Goal: Transaction & Acquisition: Download file/media

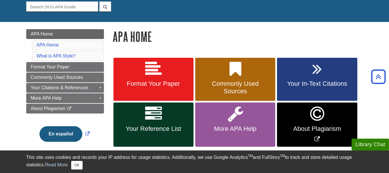
scroll to position [57, 0]
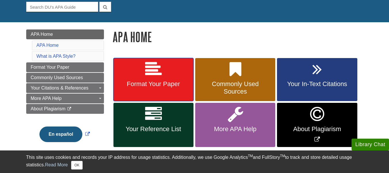
click at [145, 63] on icon at bounding box center [153, 69] width 17 height 17
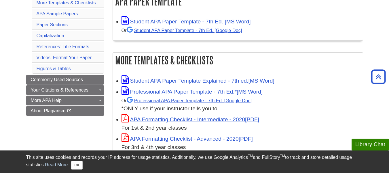
scroll to position [121, 0]
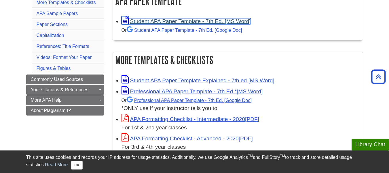
click at [158, 22] on link "Student APA Paper Template - 7th Ed. [MS Word]" at bounding box center [186, 21] width 129 height 6
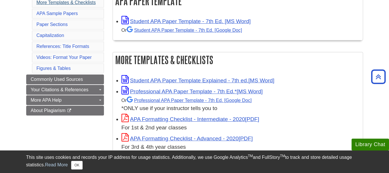
click at [122, 37] on div "Student APA Paper Template - 7th Ed. [MS Word] Or Student APA Paper Template - …" at bounding box center [238, 26] width 250 height 28
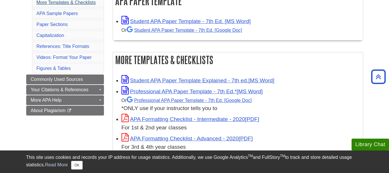
click at [122, 37] on div "Student APA Paper Template - 7th Ed. [MS Word] Or Student APA Paper Template - …" at bounding box center [238, 26] width 250 height 28
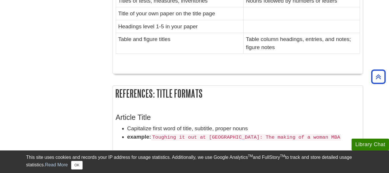
scroll to position [846, 0]
